Goal: Book appointment/travel/reservation

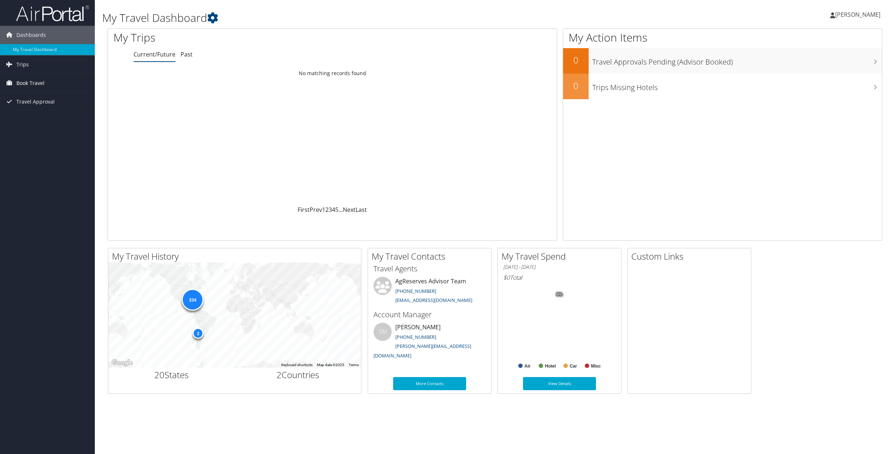
click at [25, 84] on span "Book Travel" at bounding box center [30, 83] width 28 height 18
click at [53, 121] on link "Book/Manage Online Trips" at bounding box center [47, 119] width 95 height 11
click at [42, 120] on link "Book/Manage Online Trips" at bounding box center [47, 119] width 95 height 11
